Goal: Task Accomplishment & Management: Complete application form

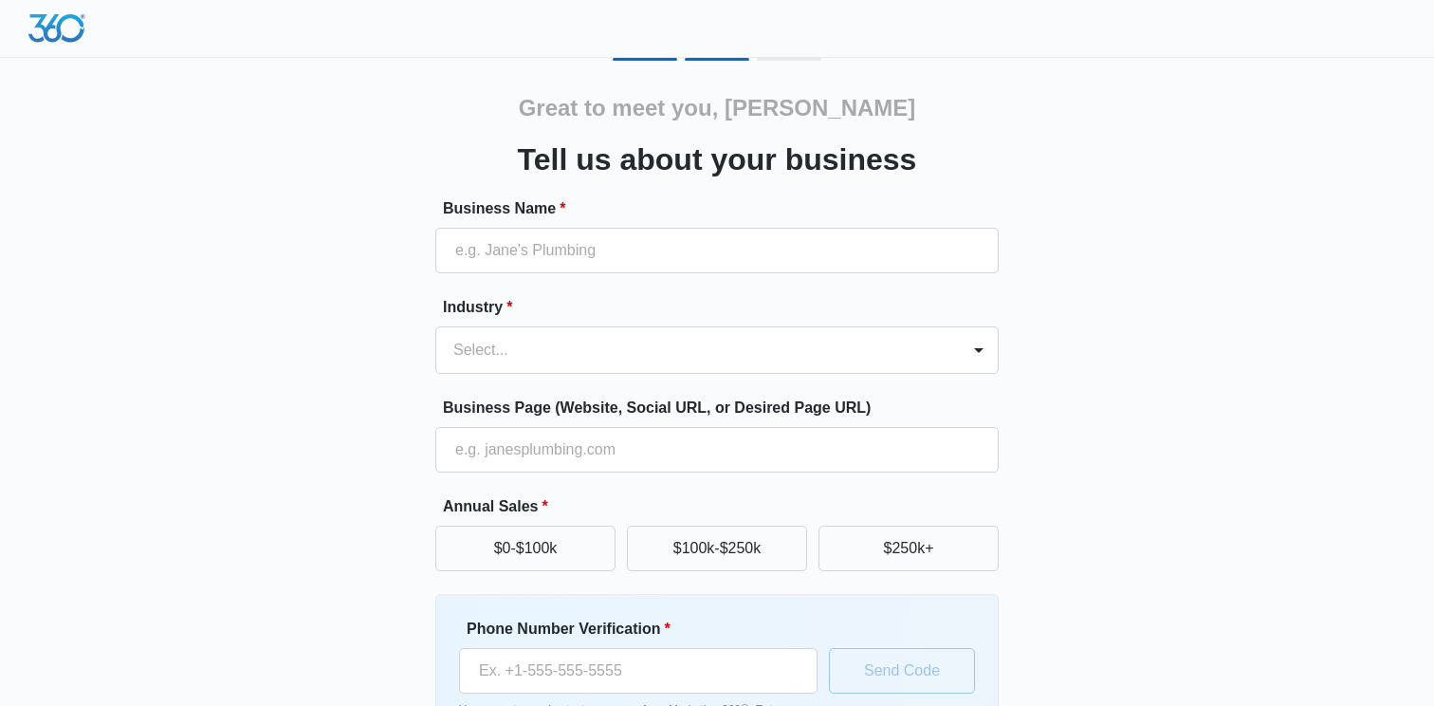
click at [1181, 198] on div "Great to meet you, [PERSON_NAME] us about your business Business Name * Industr…" at bounding box center [717, 442] width 1138 height 769
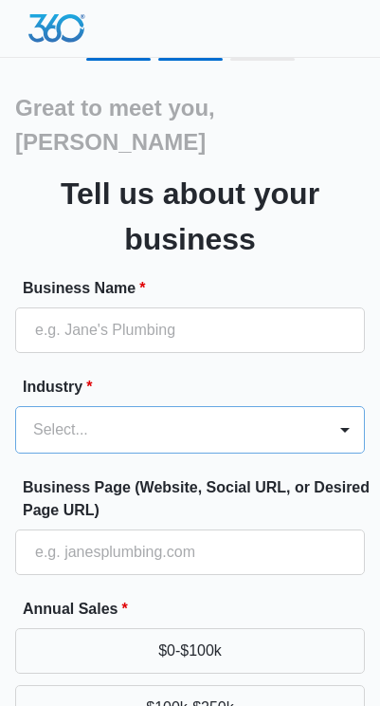
click at [254, 416] on div at bounding box center [167, 429] width 268 height 27
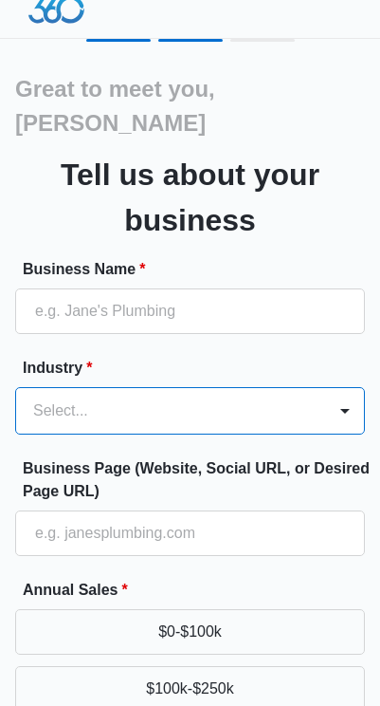
click at [254, 397] on div at bounding box center [167, 410] width 268 height 27
click at [288, 357] on label "Industry *" at bounding box center [198, 368] width 350 height 23
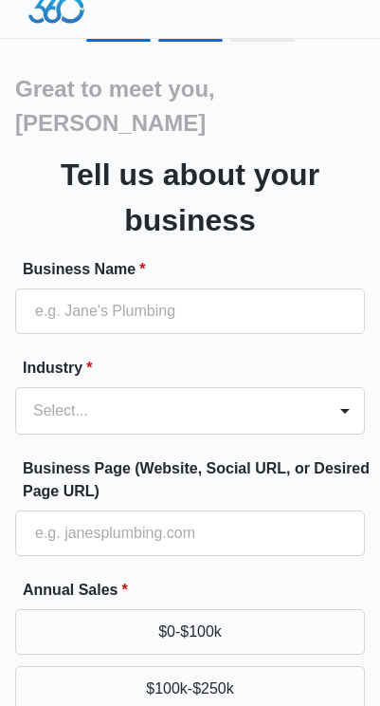
scroll to position [0, 0]
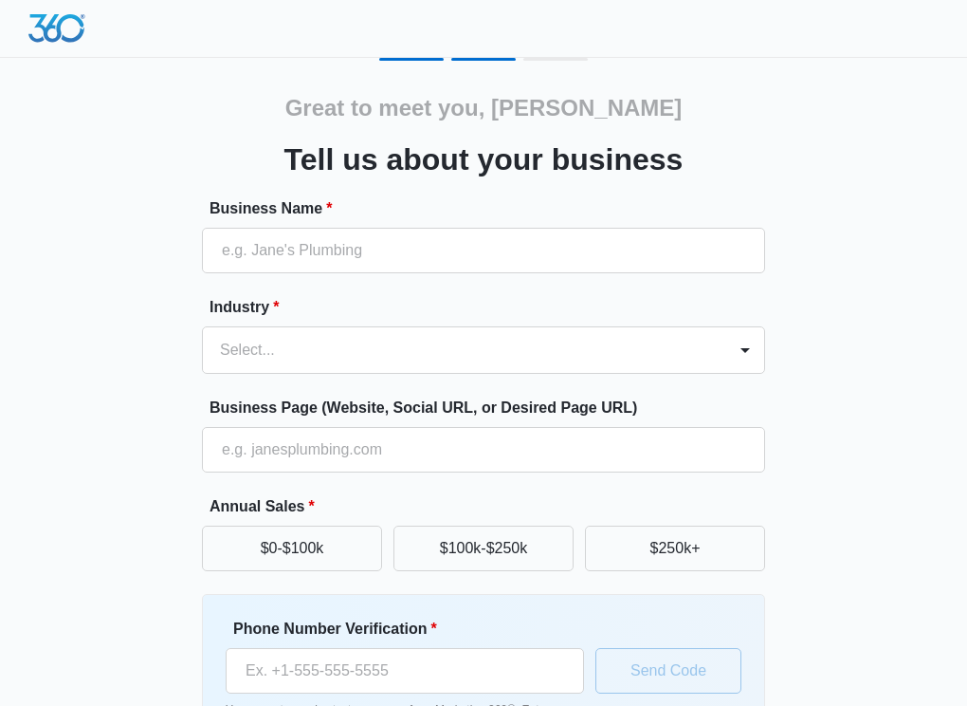
click at [379, 165] on div "Great to meet you, [PERSON_NAME] us about your business Business Name * Industr…" at bounding box center [483, 459] width 563 height 736
